Goal: Information Seeking & Learning: Learn about a topic

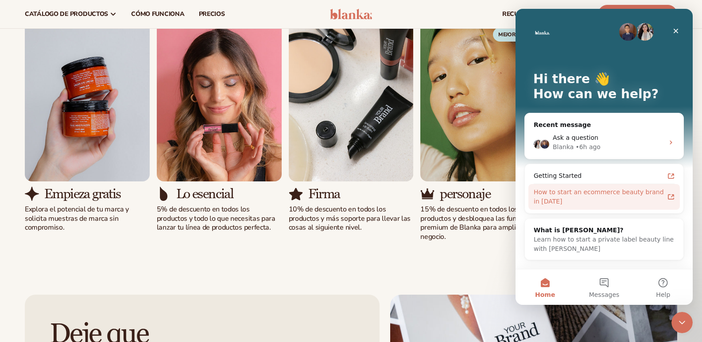
scroll to position [841, 0]
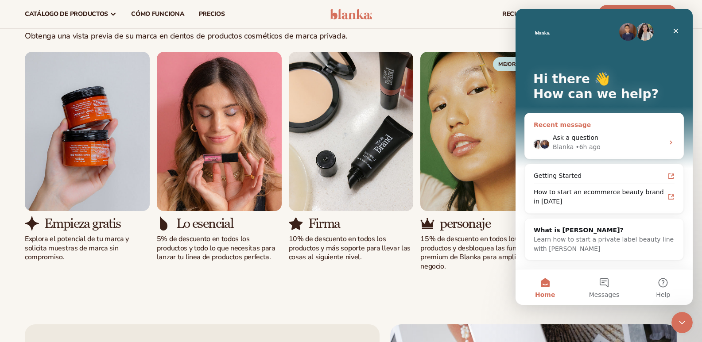
click at [612, 142] on div "Ask a question" at bounding box center [607, 137] width 111 height 9
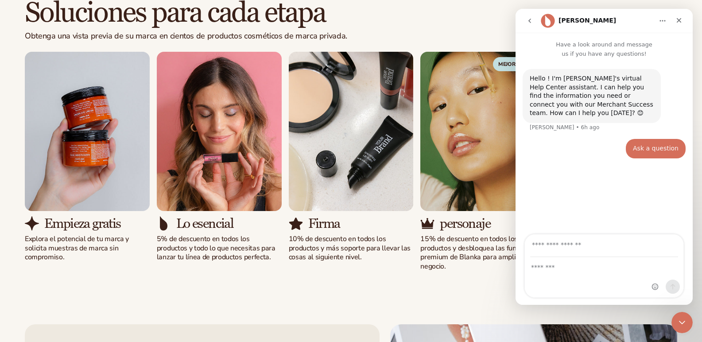
scroll to position [885, 0]
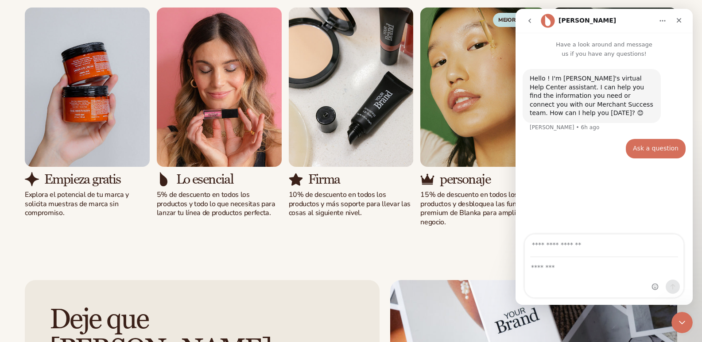
click at [530, 20] on icon "go back" at bounding box center [529, 20] width 7 height 7
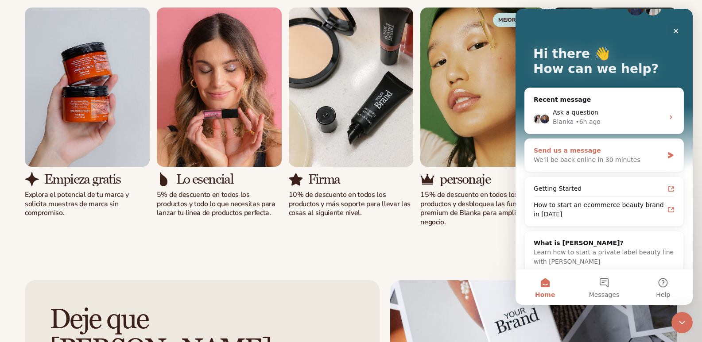
scroll to position [34, 0]
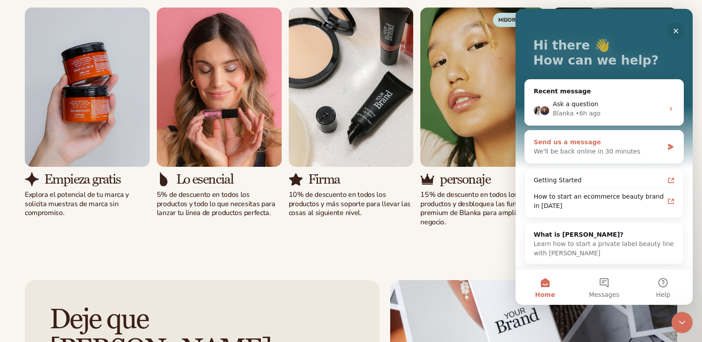
click at [673, 150] on div "Send us a message We'll be back online in 30 minutes" at bounding box center [604, 147] width 158 height 33
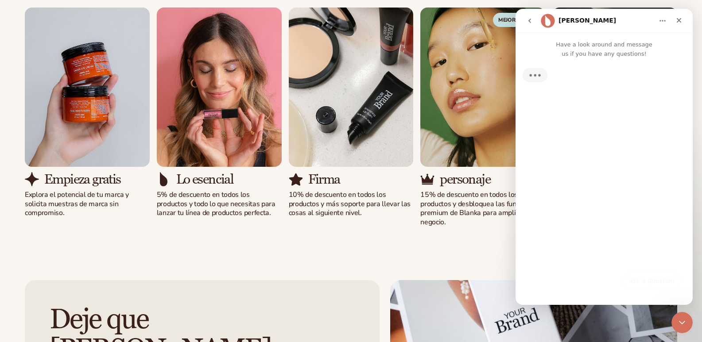
scroll to position [0, 0]
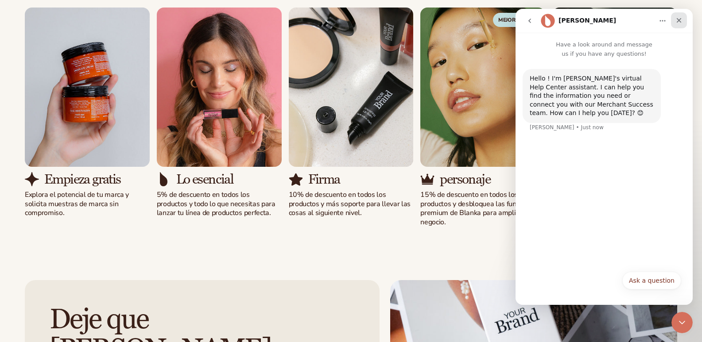
click at [679, 20] on icon "Close" at bounding box center [678, 20] width 5 height 5
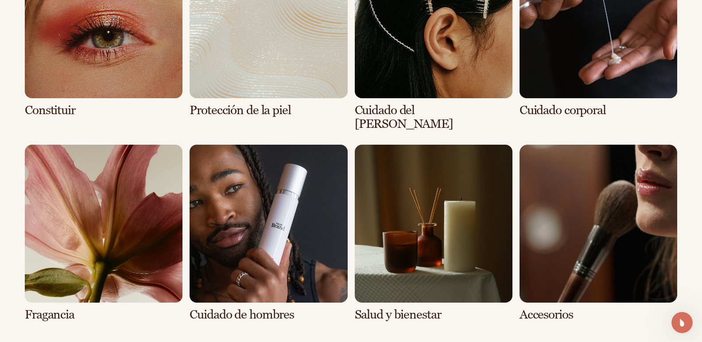
scroll to position [1992, 0]
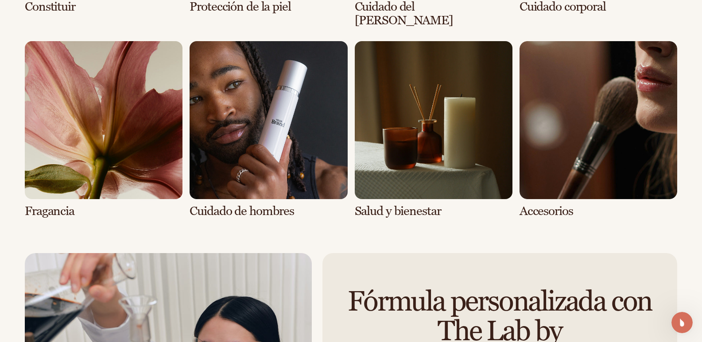
click at [492, 178] on link "7 / 8" at bounding box center [434, 129] width 158 height 177
